Goal: Information Seeking & Learning: Learn about a topic

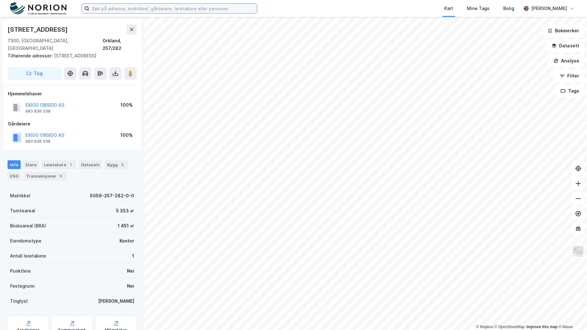
click at [178, 8] on input at bounding box center [173, 8] width 168 height 9
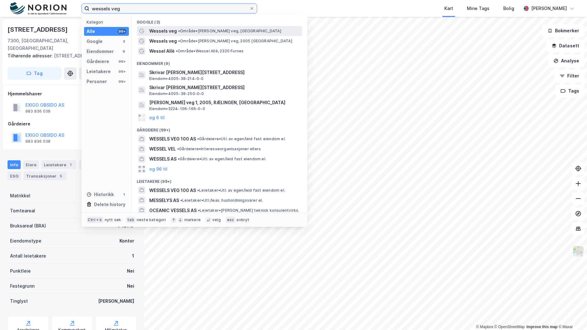
type input "wessels veg"
click at [246, 29] on div "Wessels veg • Område • Wessels veg, Stjørdal" at bounding box center [225, 31] width 152 height 8
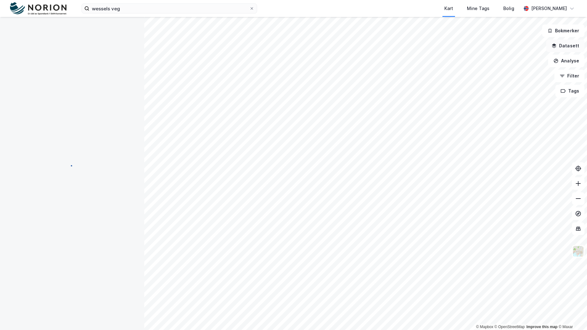
click at [577, 50] on button "Datasett" at bounding box center [565, 46] width 38 height 13
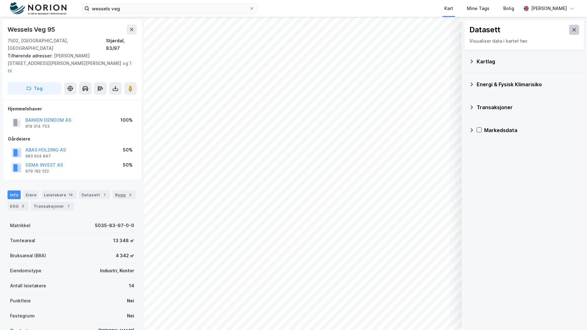
click at [573, 30] on button at bounding box center [574, 30] width 10 height 10
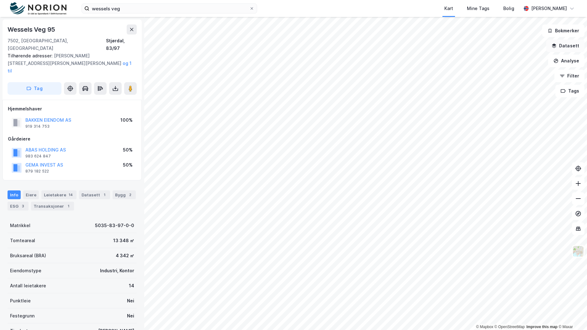
click at [571, 44] on button "Datasett" at bounding box center [565, 46] width 38 height 13
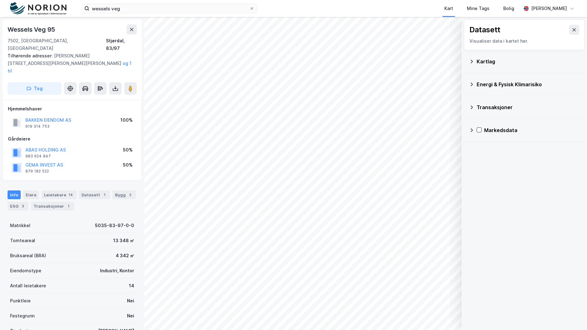
click at [573, 28] on button at bounding box center [574, 30] width 10 height 10
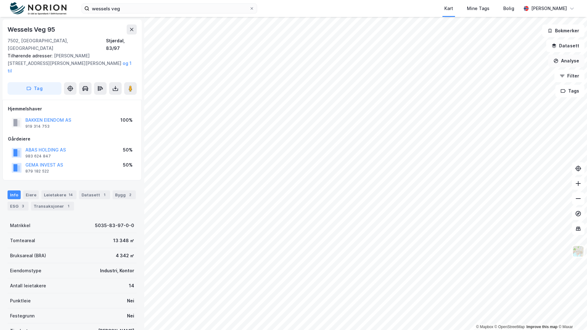
click at [578, 65] on button "Analyse" at bounding box center [566, 61] width 36 height 13
click at [504, 76] on div "Tegn område" at bounding box center [512, 74] width 55 height 5
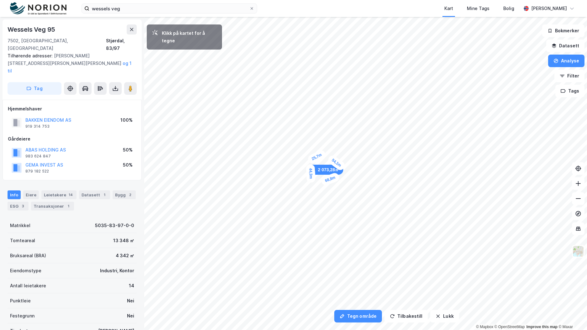
click at [311, 160] on div "25,7m" at bounding box center [317, 157] width 20 height 16
click at [42, 45] on div "Tegn område Tilbakestill Lukk Klikk på kartet for å tegne 4 271,07㎡ 1 68,8m 54,…" at bounding box center [293, 173] width 587 height 313
click at [446, 316] on button "Lukk" at bounding box center [444, 316] width 29 height 13
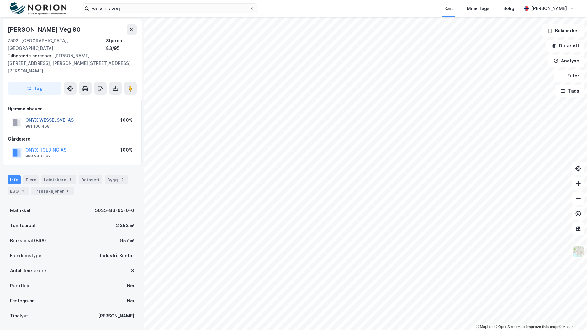
click at [0, 0] on button "ONYX WESSELSVEI AS" at bounding box center [0, 0] width 0 height 0
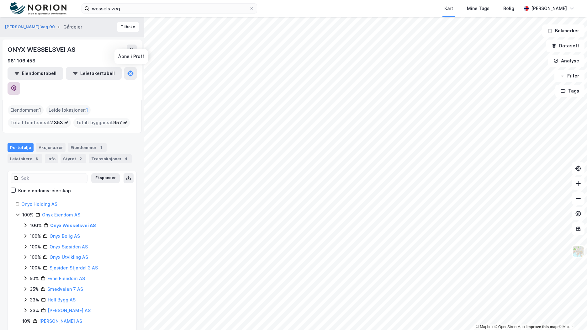
click at [17, 85] on icon at bounding box center [14, 88] width 6 height 6
